Goal: Browse casually: Explore the website without a specific task or goal

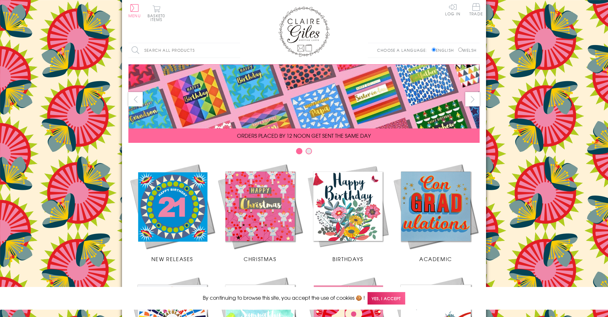
scroll to position [235, 0]
